Goal: Transaction & Acquisition: Purchase product/service

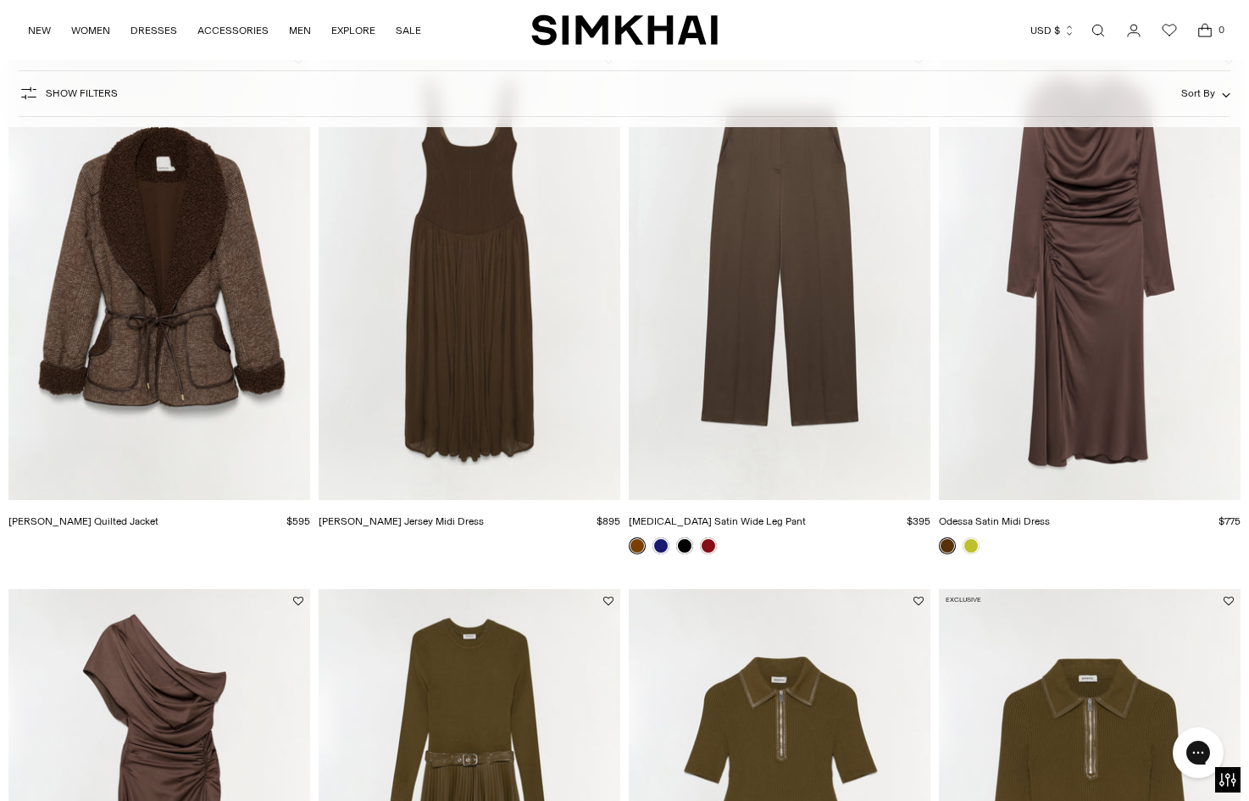
scroll to position [1756, 0]
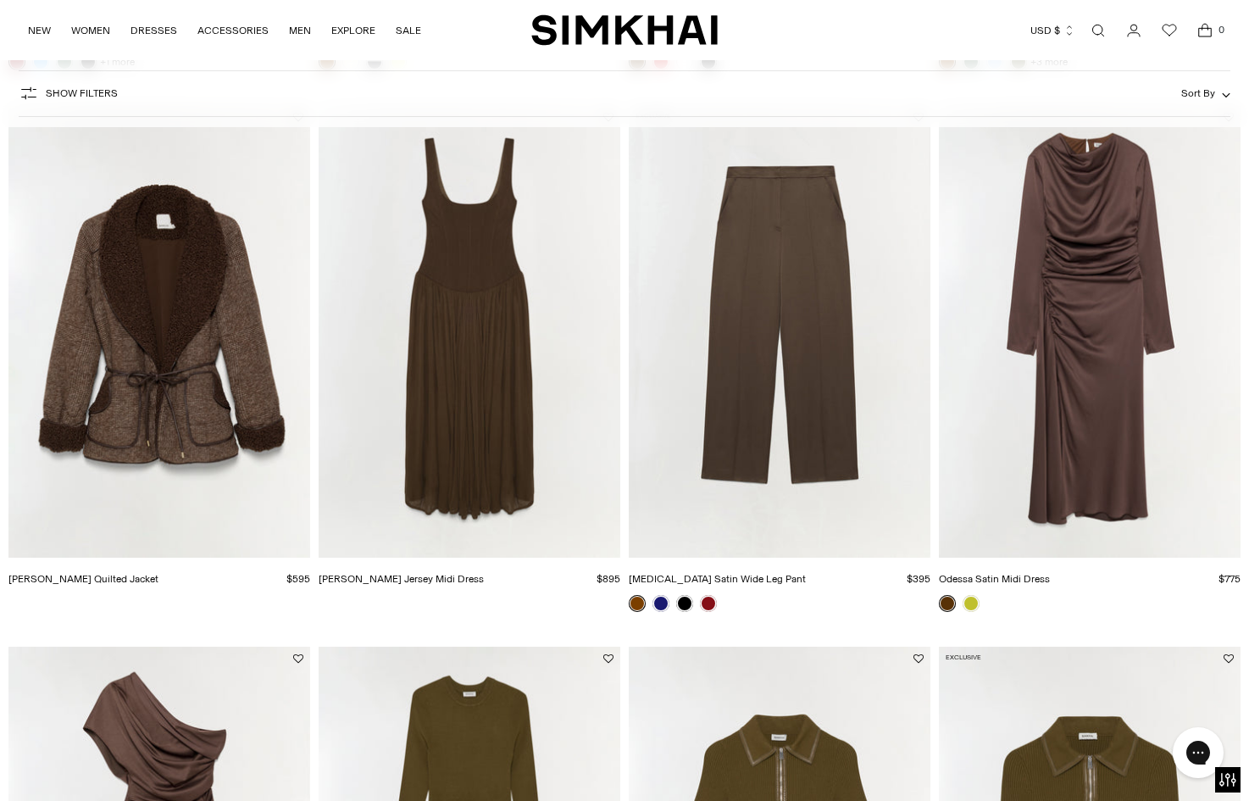
click at [1108, 28] on link "Open search modal" at bounding box center [1098, 31] width 34 height 34
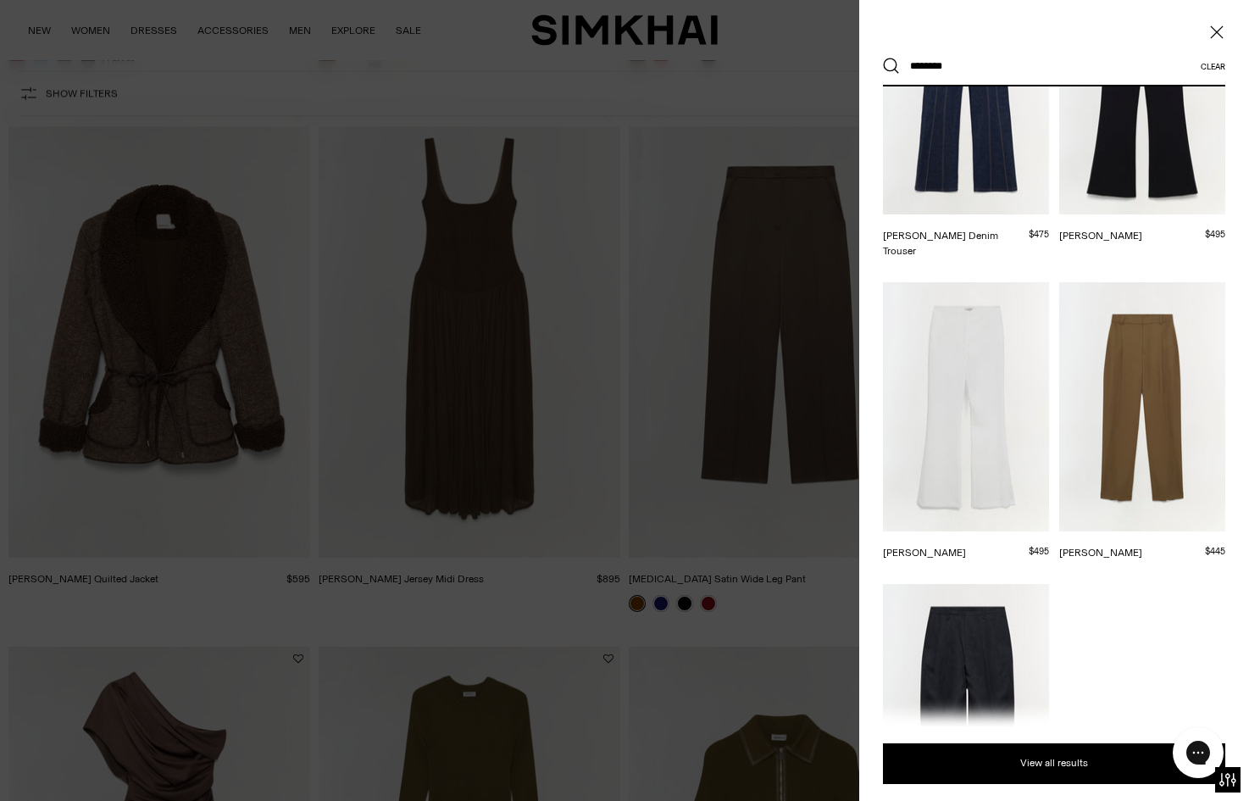
scroll to position [573, 0]
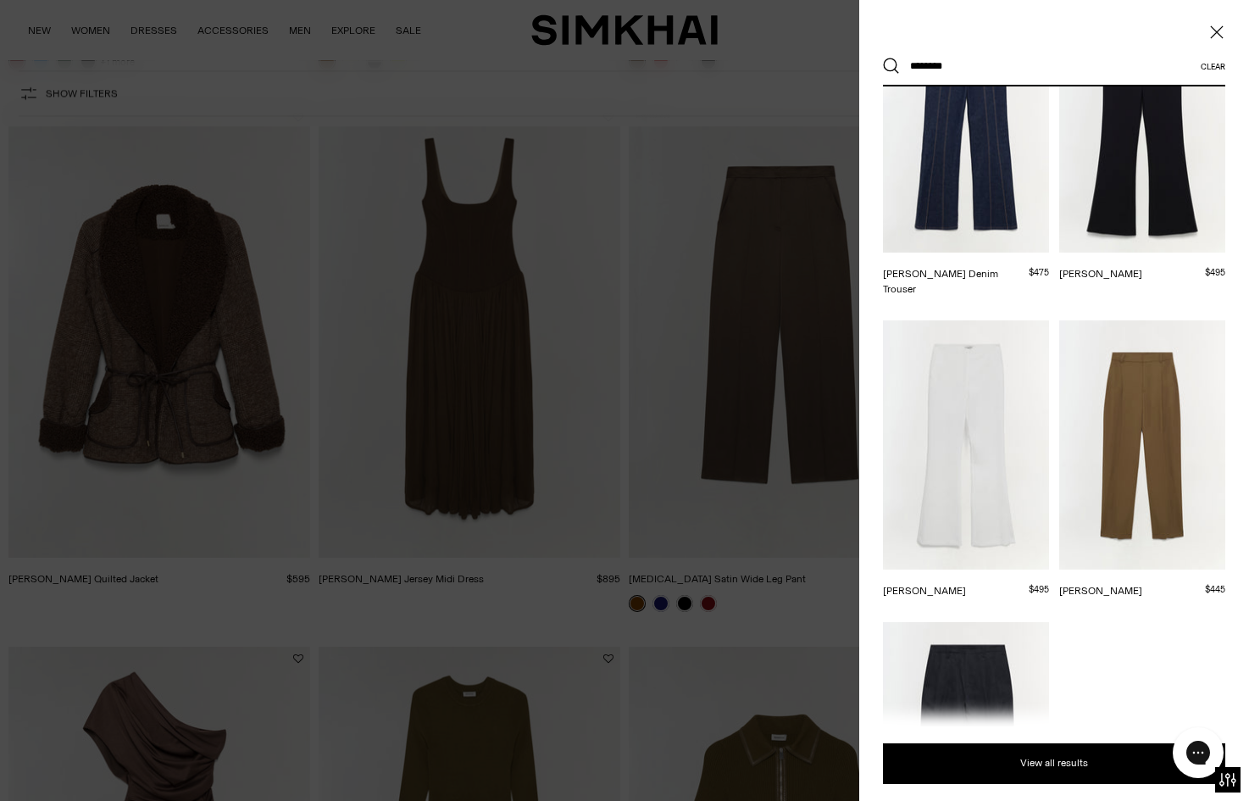
type input "********"
click at [1216, 34] on icon "Close" at bounding box center [1217, 32] width 14 height 17
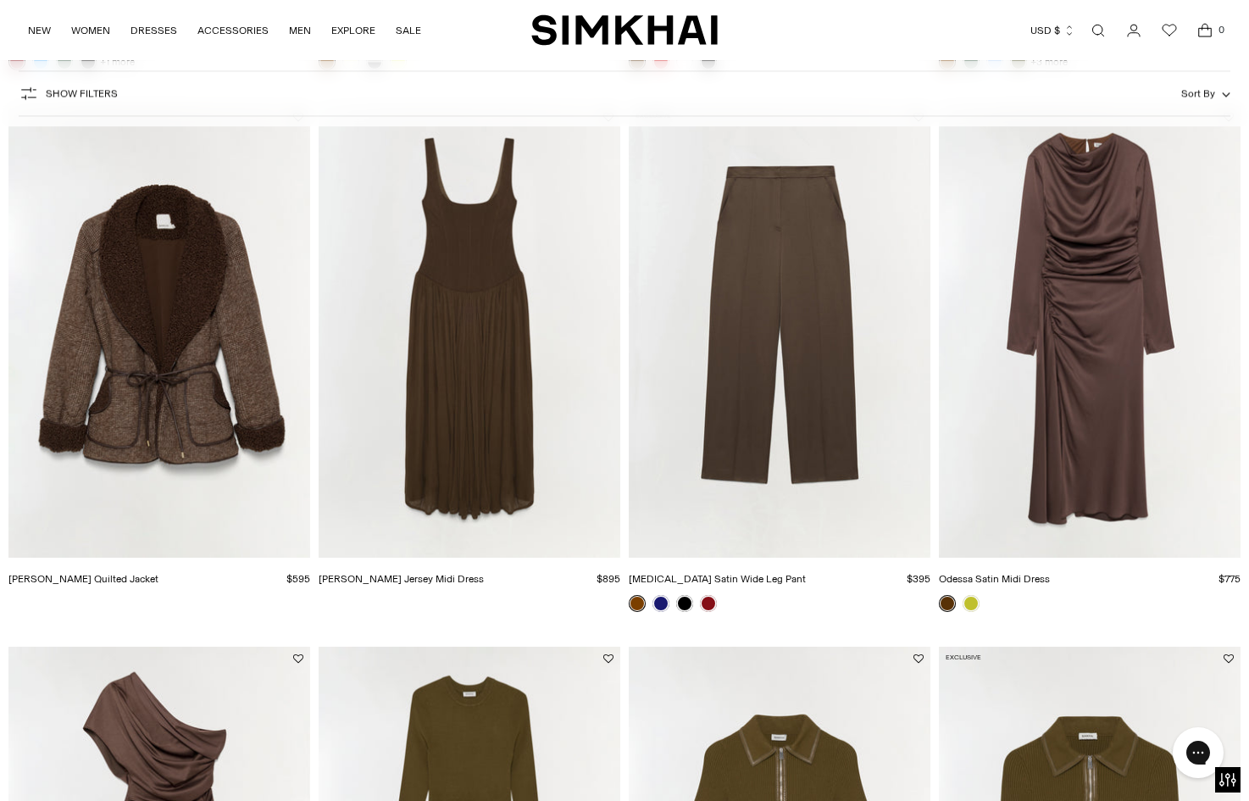
scroll to position [1756, 0]
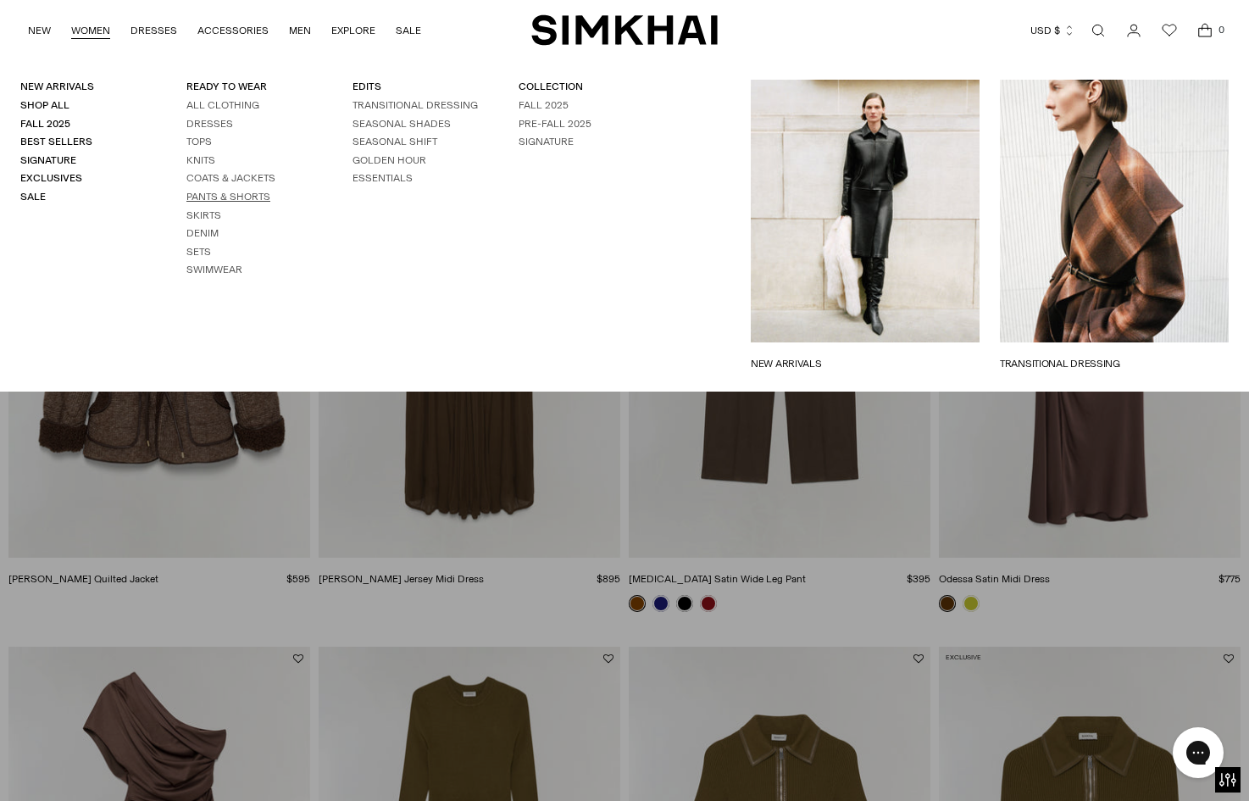
click at [252, 198] on link "Pants & Shorts" at bounding box center [228, 197] width 84 height 12
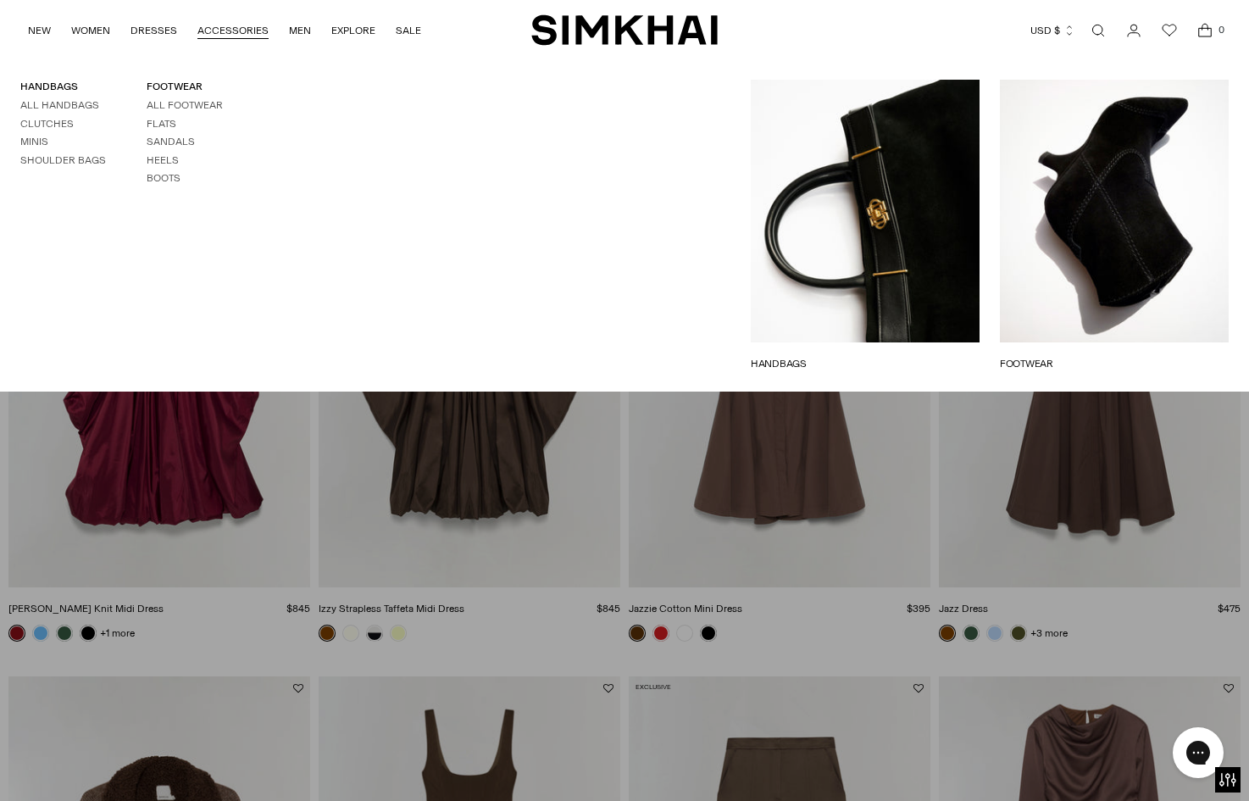
scroll to position [1077, 0]
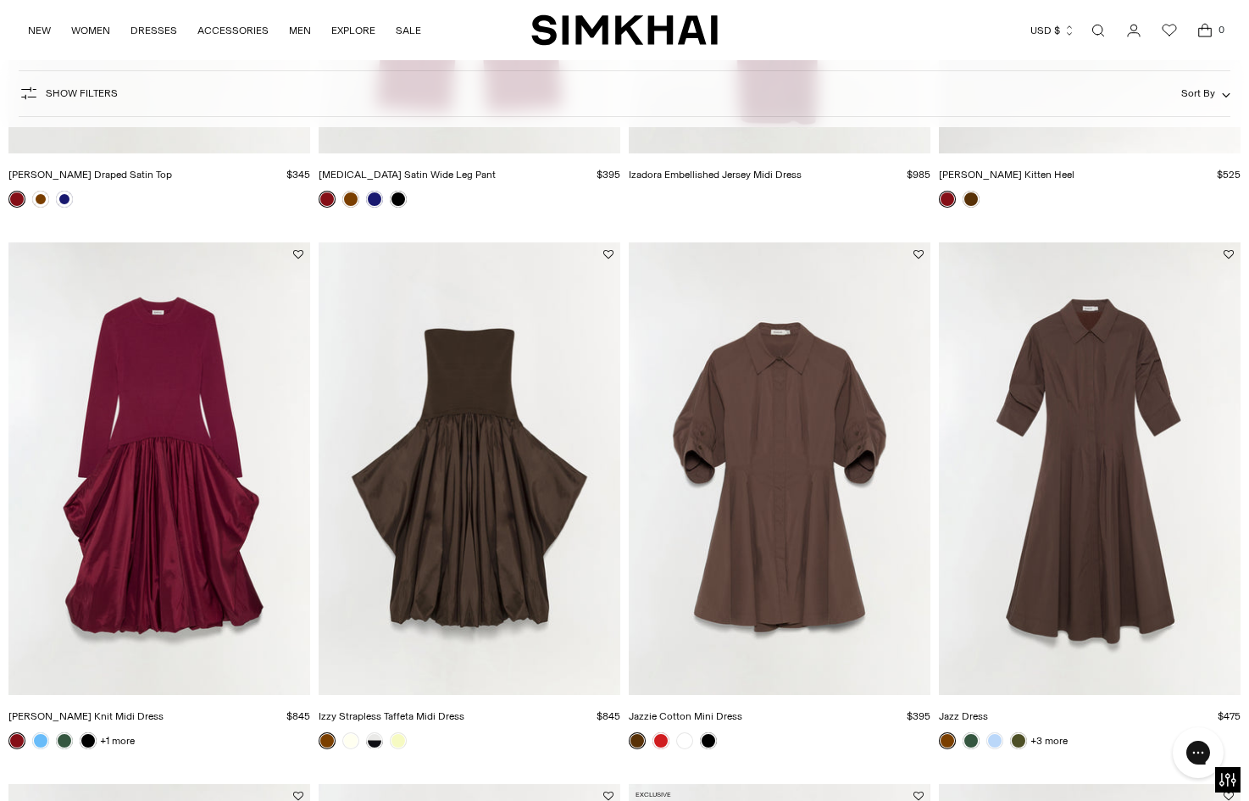
click at [0, 0] on img "Jazz Dress" at bounding box center [0, 0] width 0 height 0
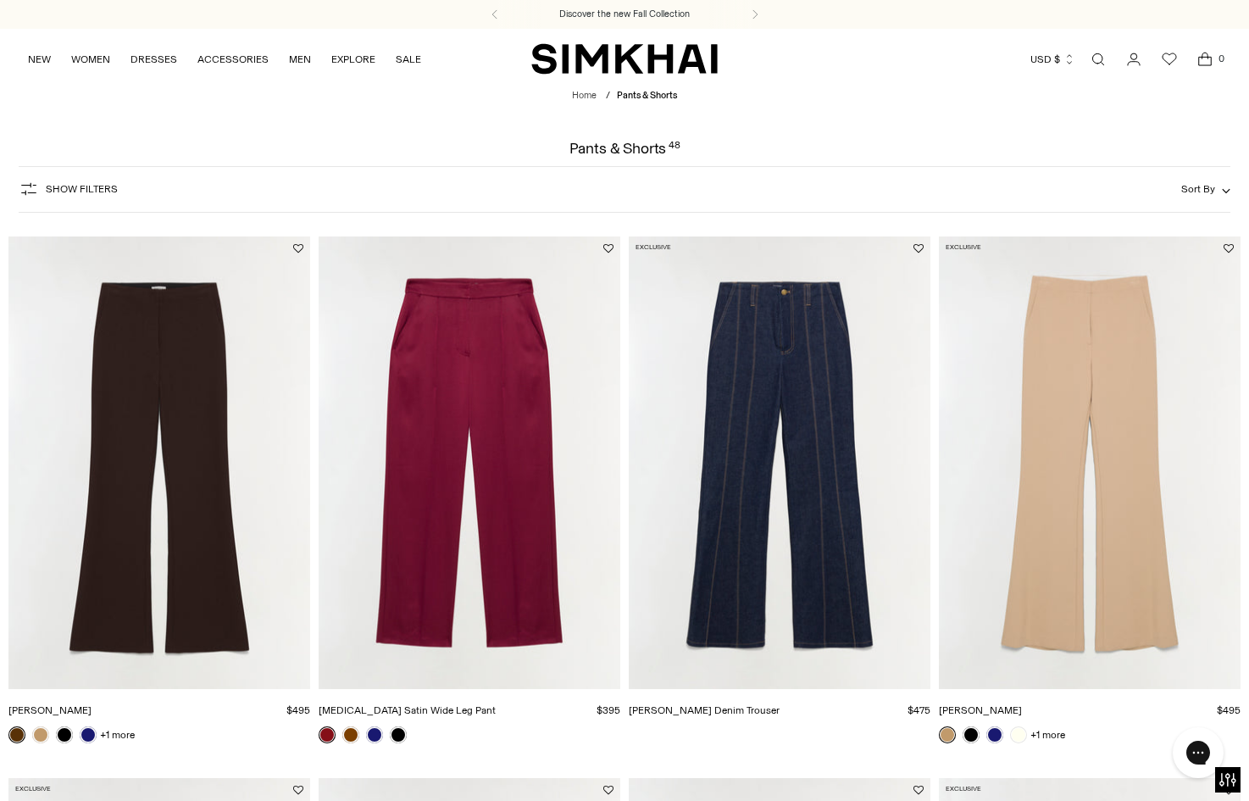
click at [0, 0] on img "Kenna Trouser" at bounding box center [0, 0] width 0 height 0
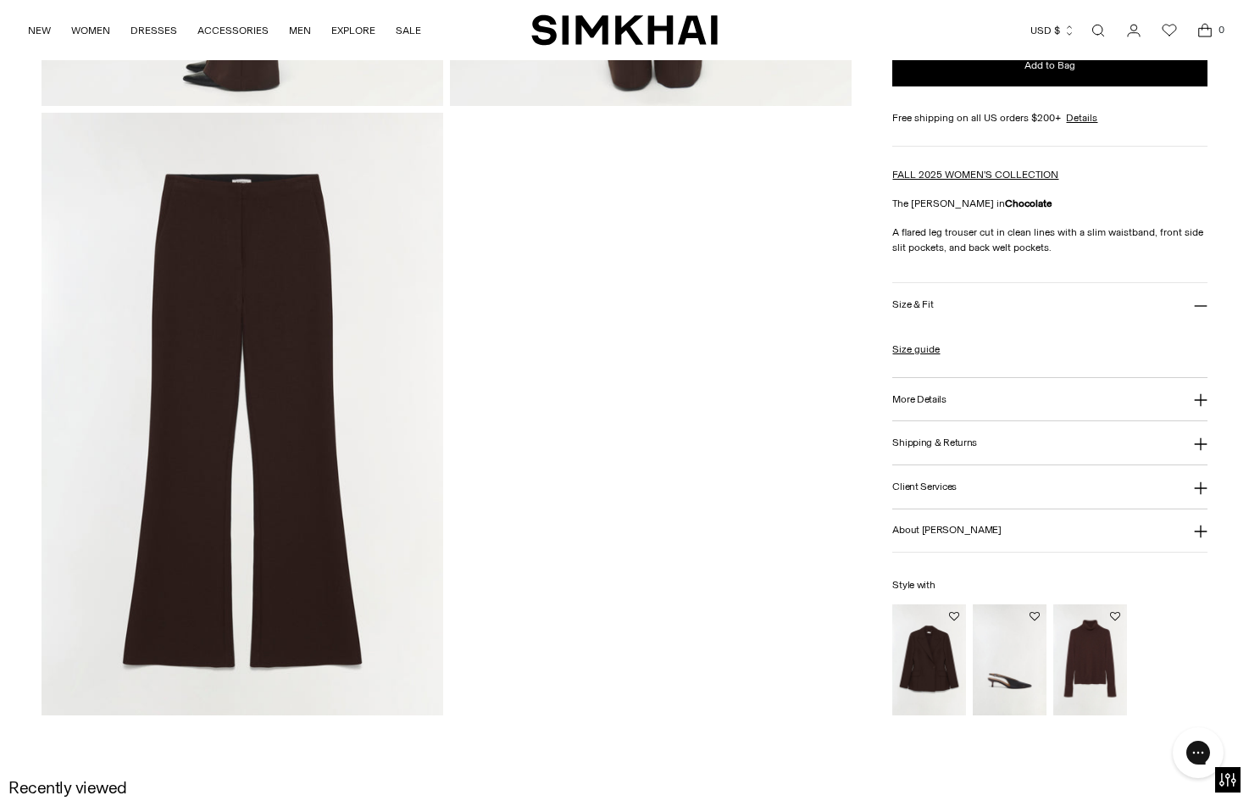
scroll to position [1837, 0]
